Goal: Task Accomplishment & Management: Manage account settings

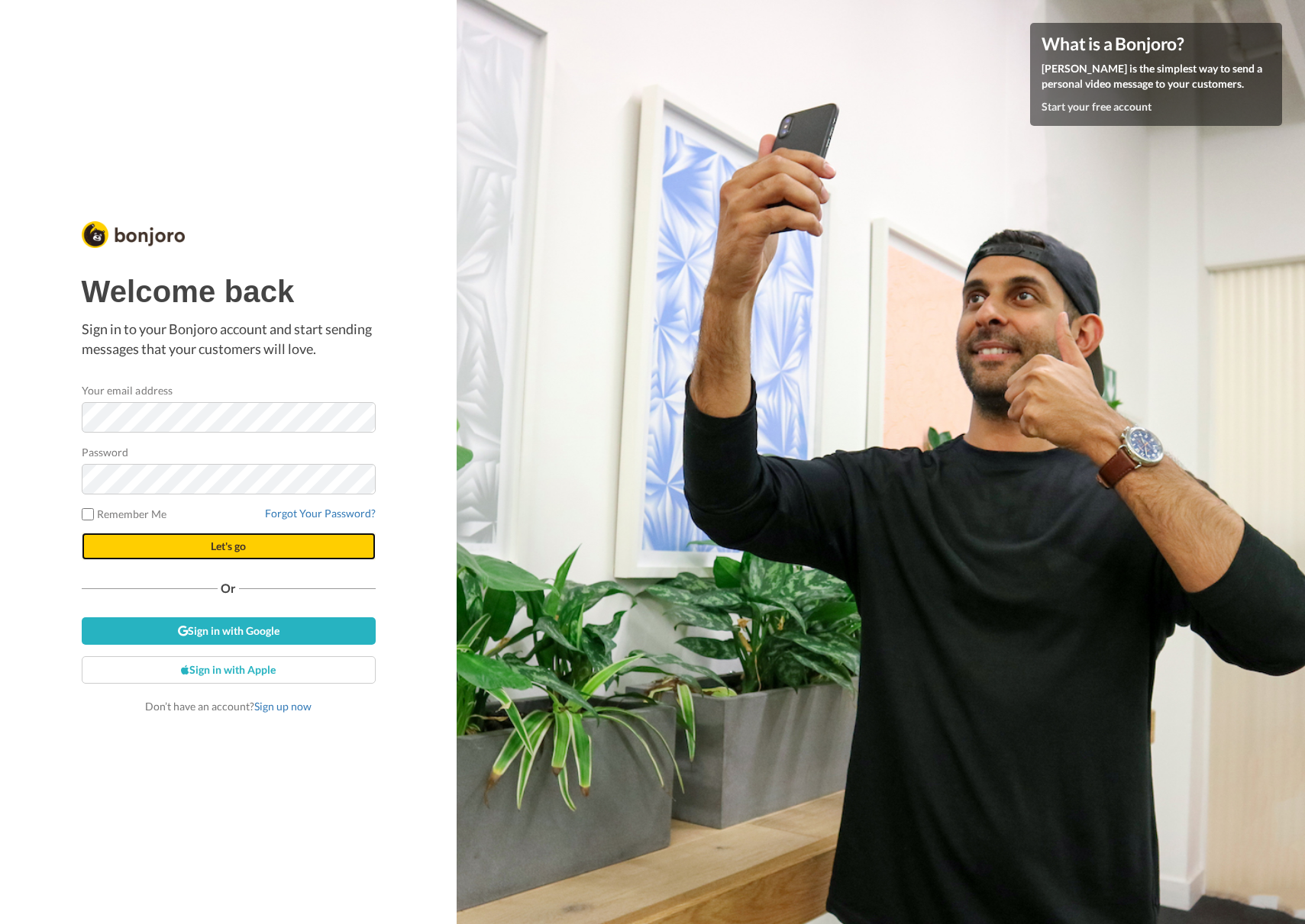
click at [292, 550] on button "Let's go" at bounding box center [229, 546] width 294 height 28
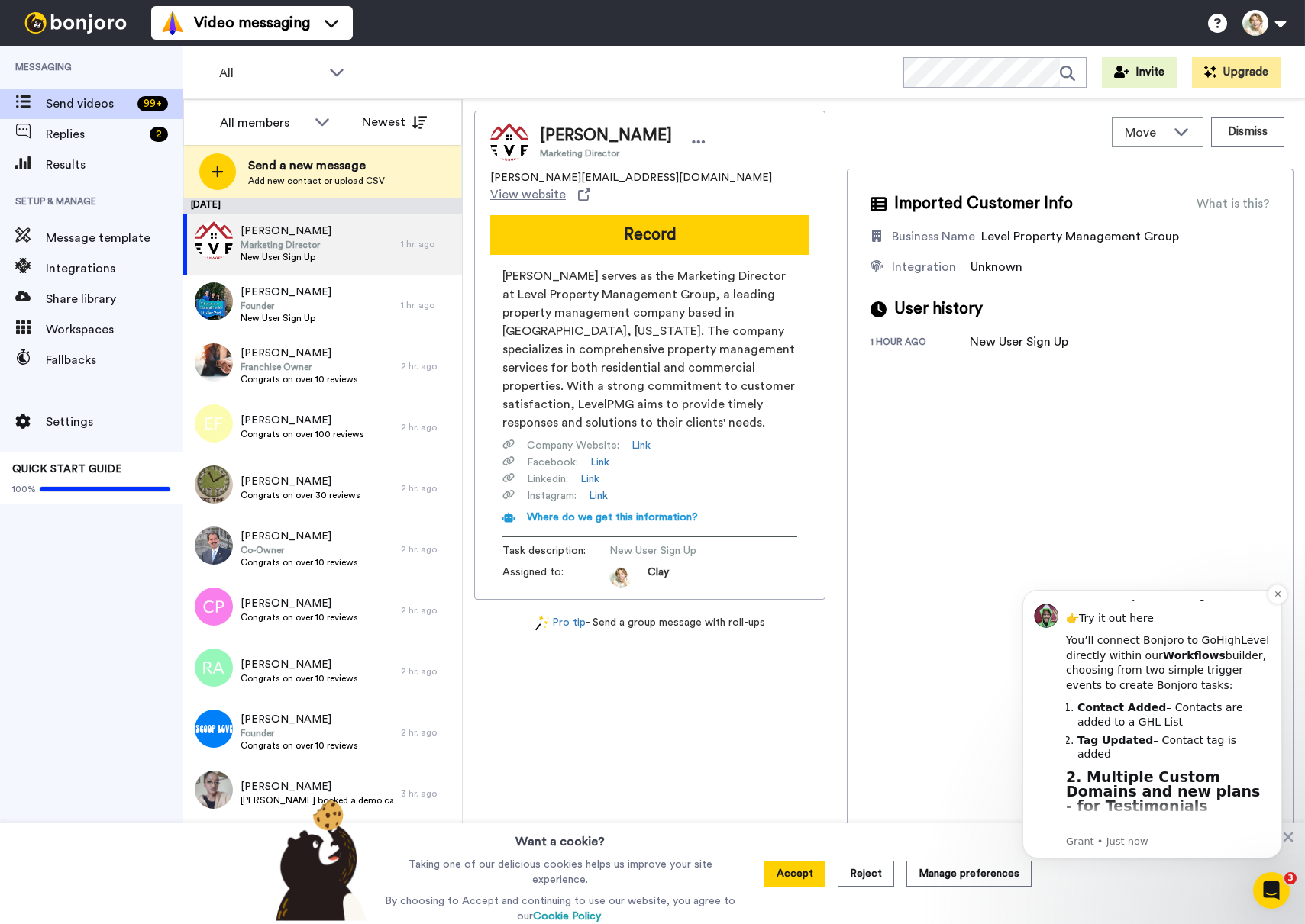
scroll to position [281, 0]
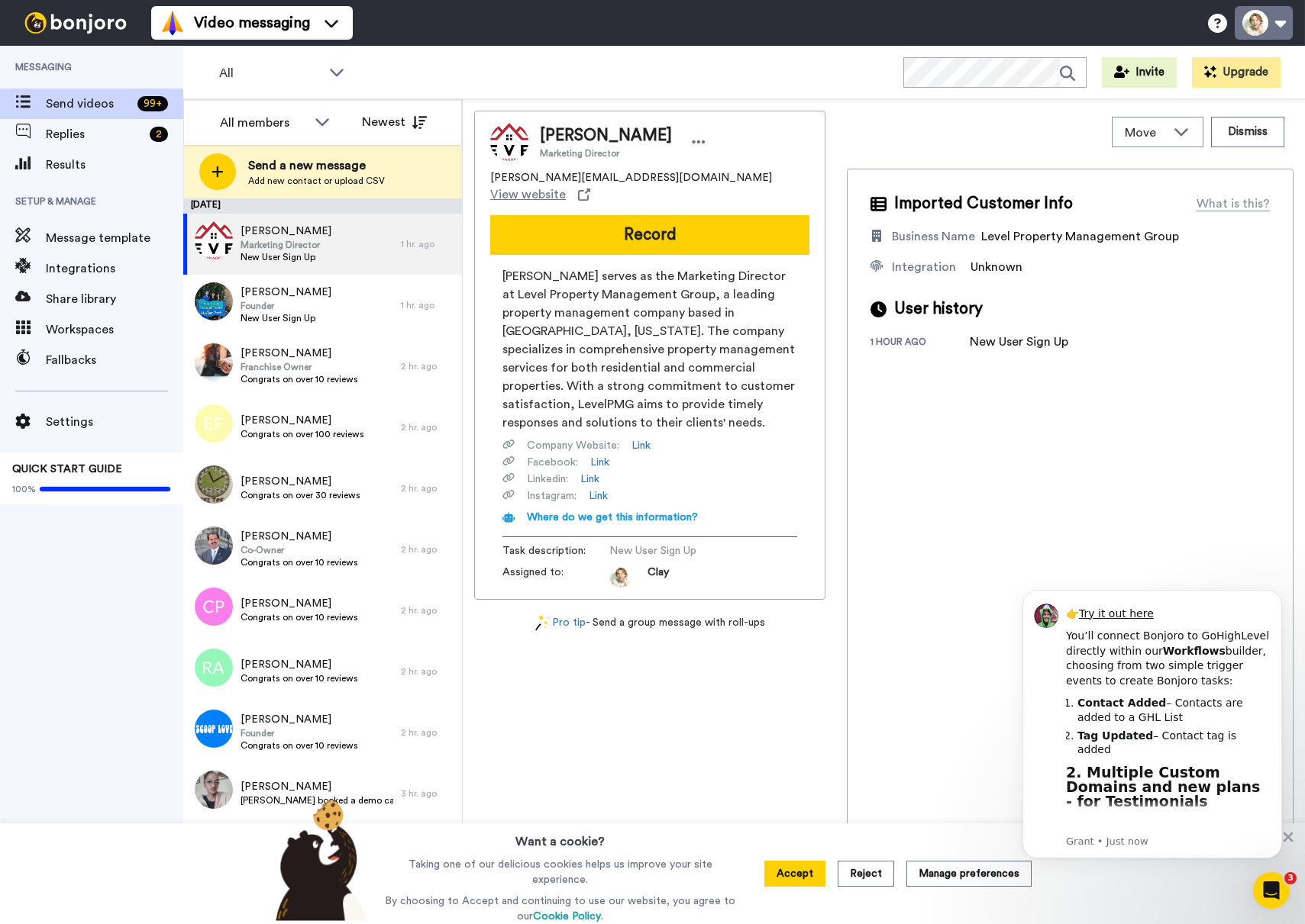
click at [1281, 22] on button at bounding box center [1264, 22] width 58 height 34
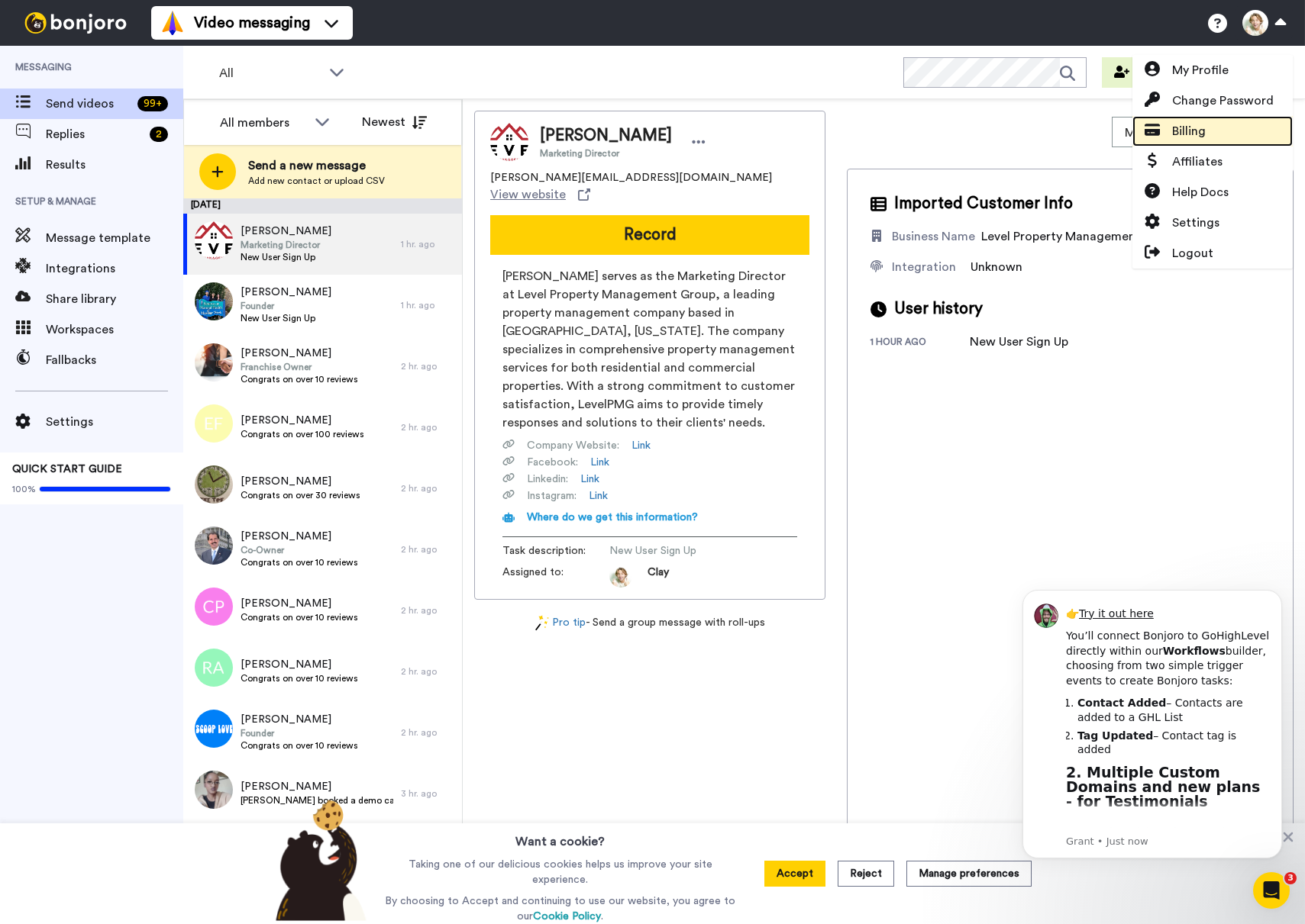
click at [1204, 127] on span "Billing" at bounding box center [1189, 131] width 34 height 18
click at [1195, 130] on span "Billing" at bounding box center [1189, 131] width 34 height 18
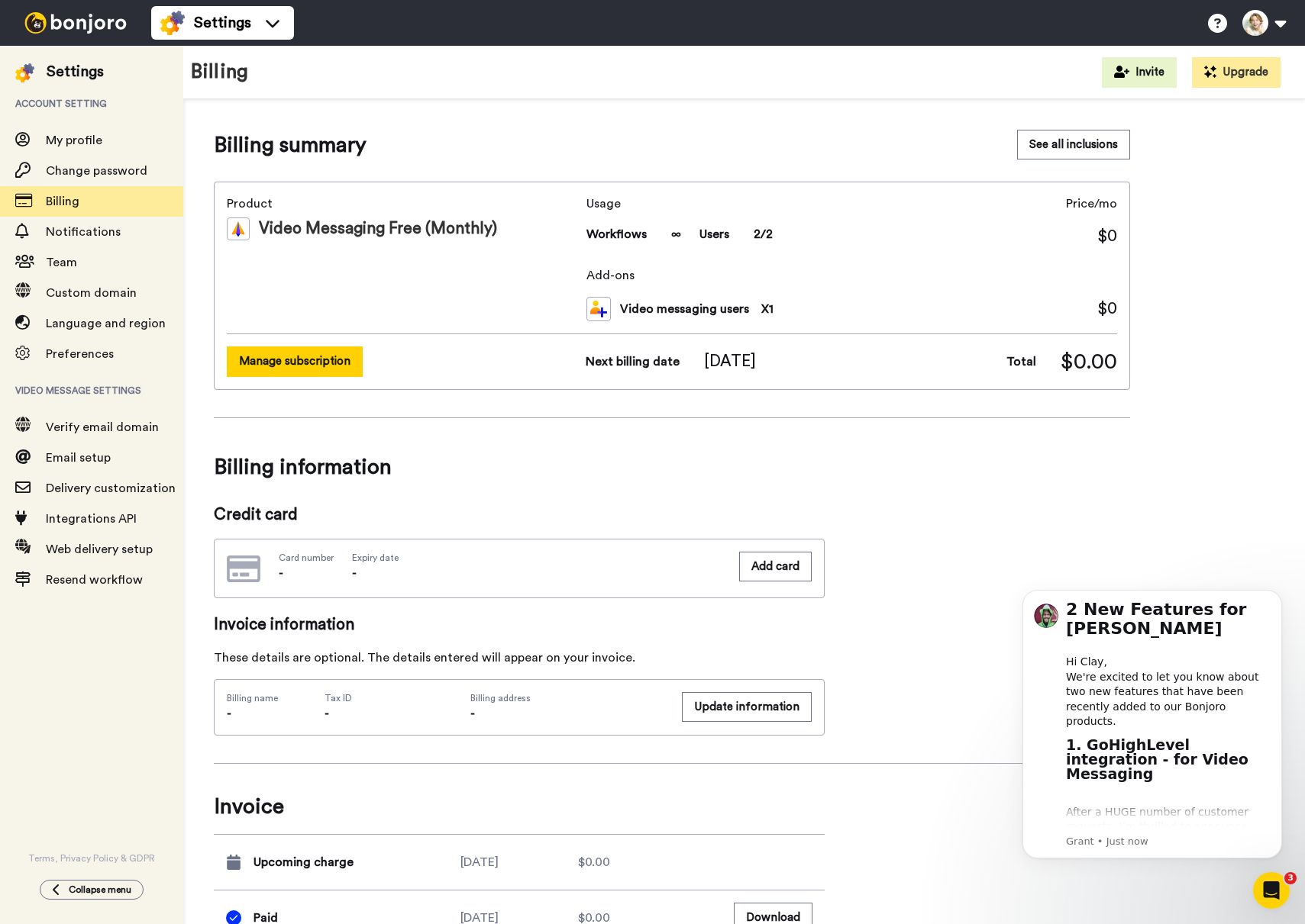
click at [284, 369] on button "Manage subscription" at bounding box center [294, 361] width 136 height 30
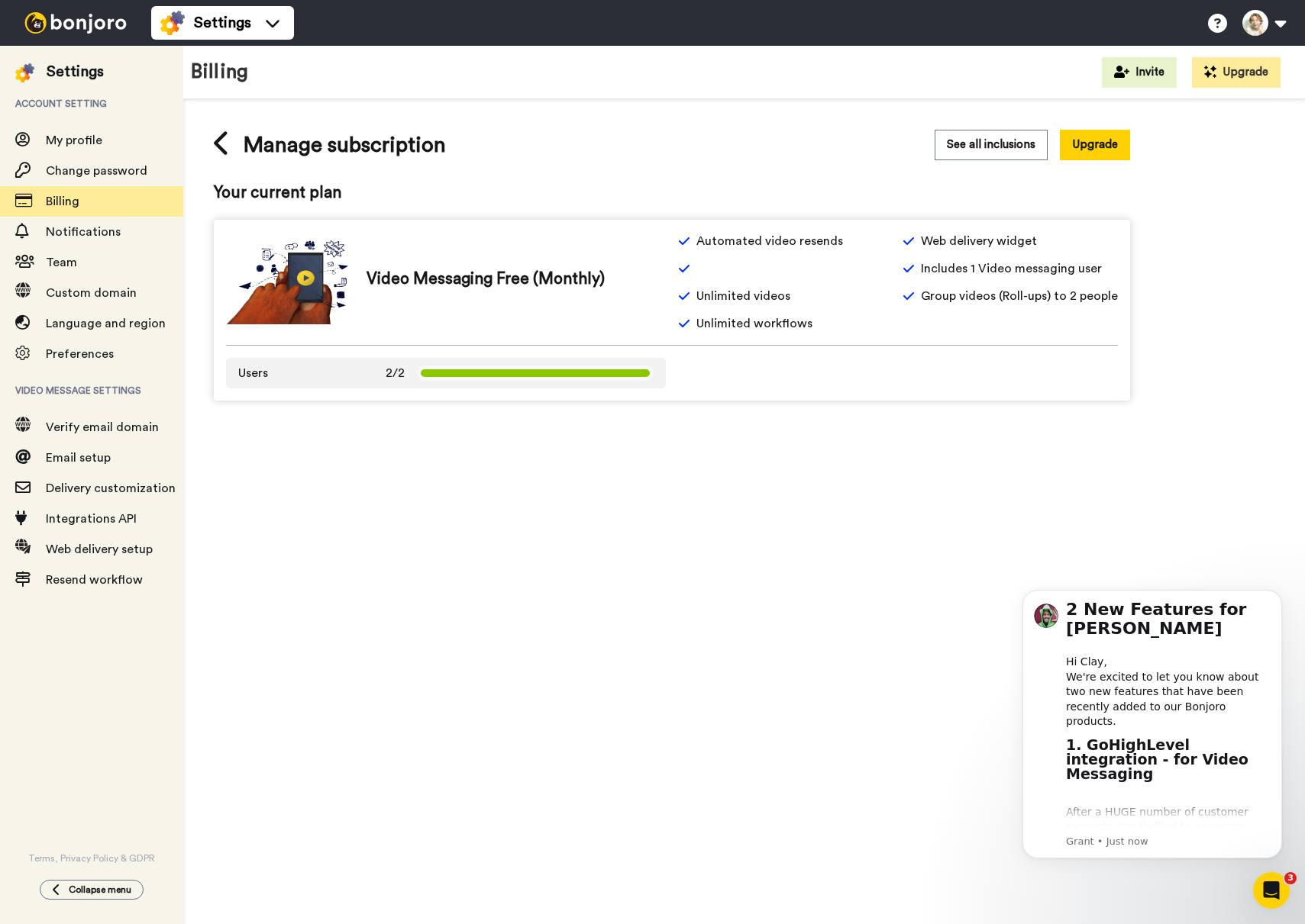
drag, startPoint x: 353, startPoint y: 377, endPoint x: 516, endPoint y: 336, distance: 168.1
click at [353, 376] on span "Users 2/2" at bounding box center [321, 373] width 166 height 18
click at [228, 143] on icon at bounding box center [221, 143] width 16 height 27
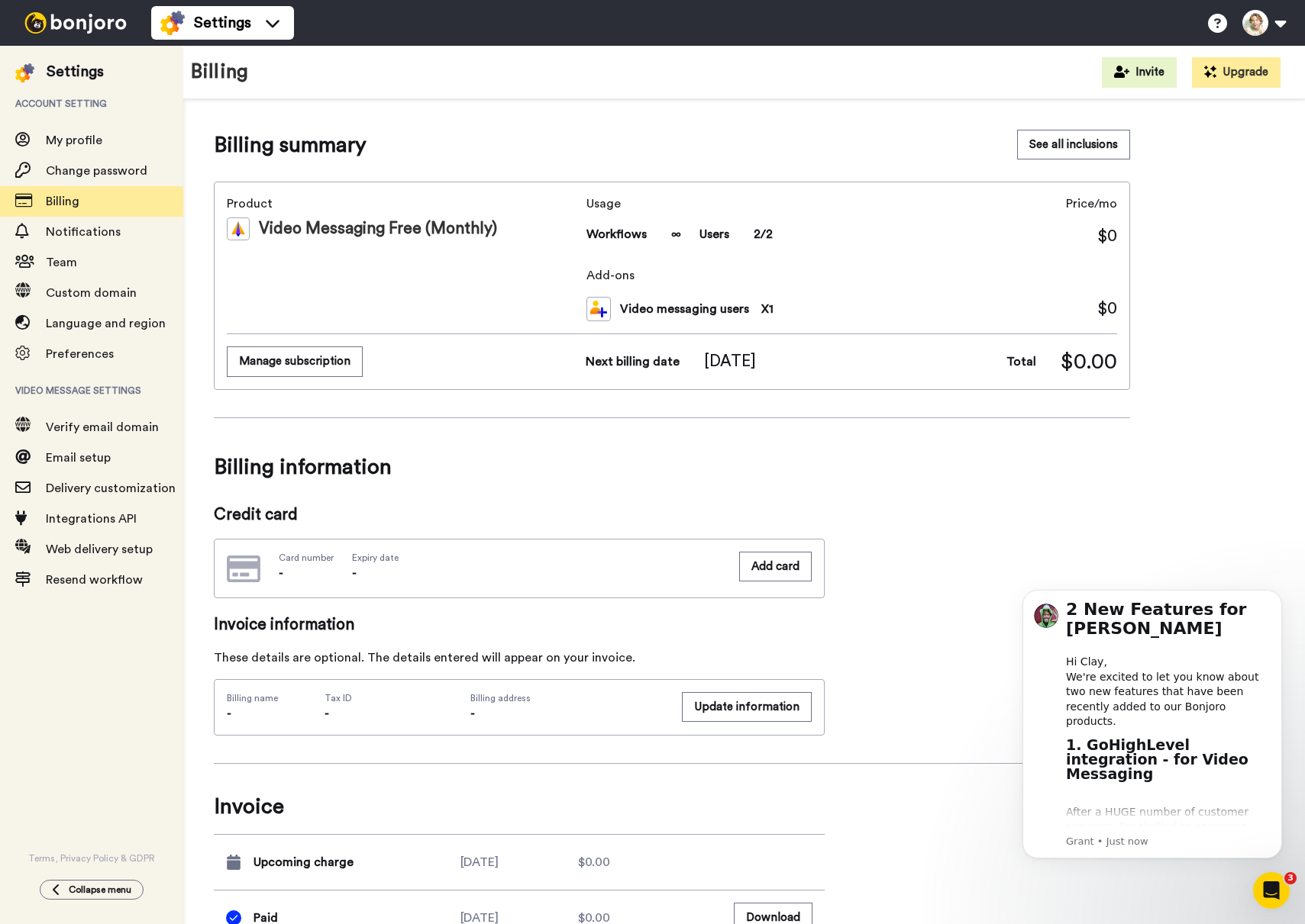
scroll to position [43, 0]
